Goal: Navigation & Orientation: Go to known website

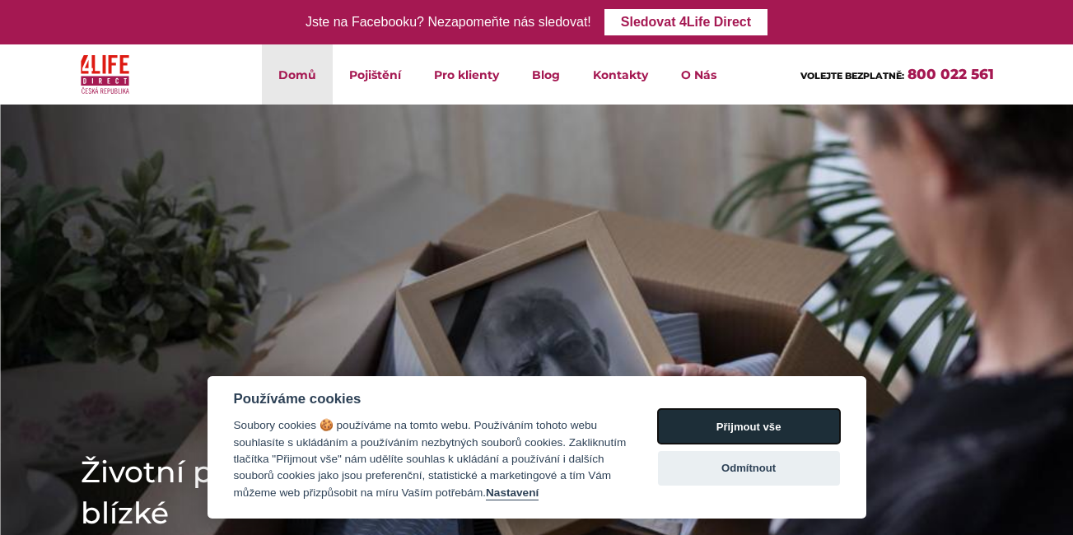
click at [681, 427] on button "Přijmout vše" at bounding box center [749, 426] width 182 height 35
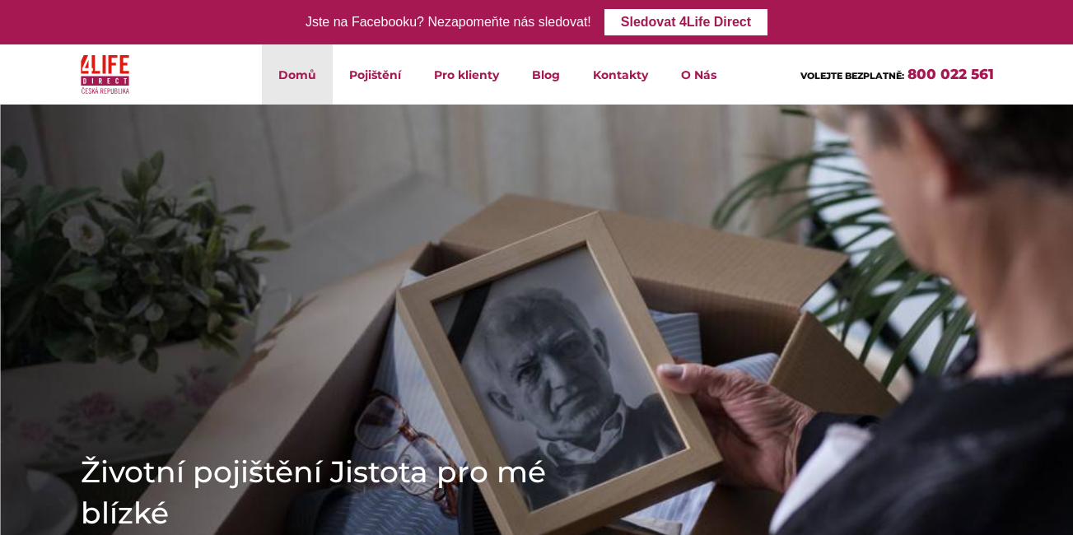
checkbox input "true"
click at [309, 79] on link "Domů" at bounding box center [297, 74] width 71 height 60
click at [309, 80] on link "Domů" at bounding box center [297, 74] width 71 height 60
